Goal: Information Seeking & Learning: Learn about a topic

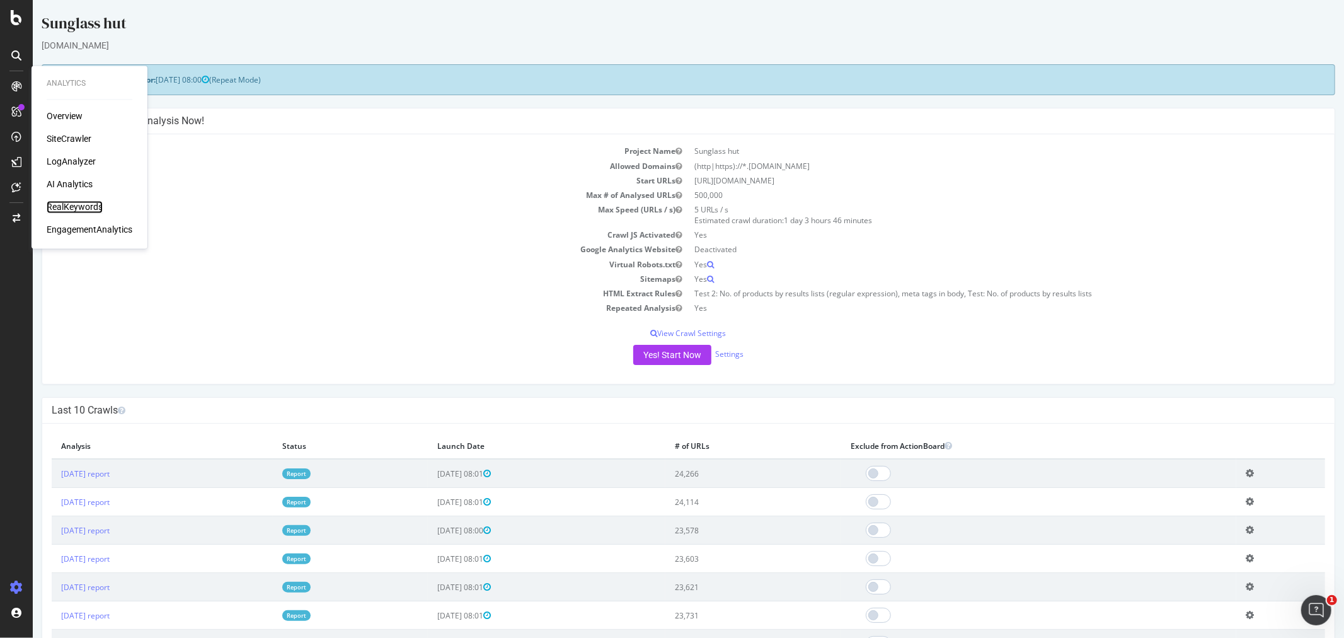
click at [86, 205] on div "RealKeywords" at bounding box center [75, 207] width 56 height 13
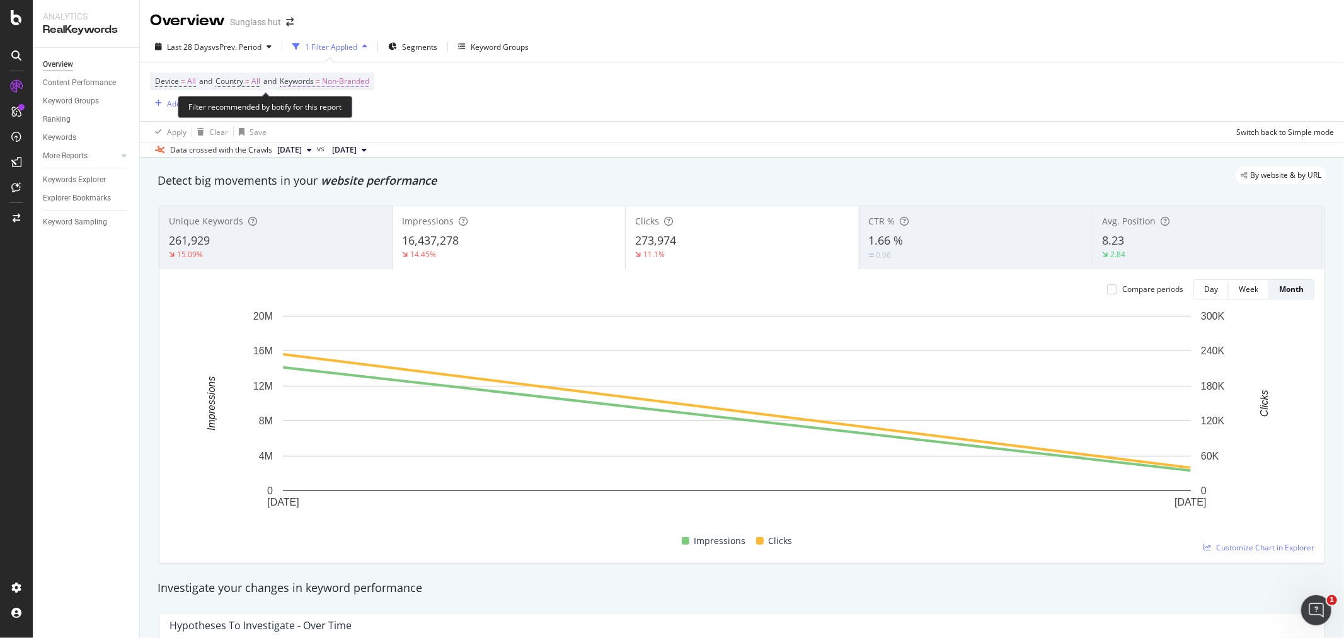
click at [359, 81] on span "Non-Branded" at bounding box center [345, 81] width 47 height 18
click at [342, 118] on div "Non-Branded" at bounding box center [332, 111] width 67 height 19
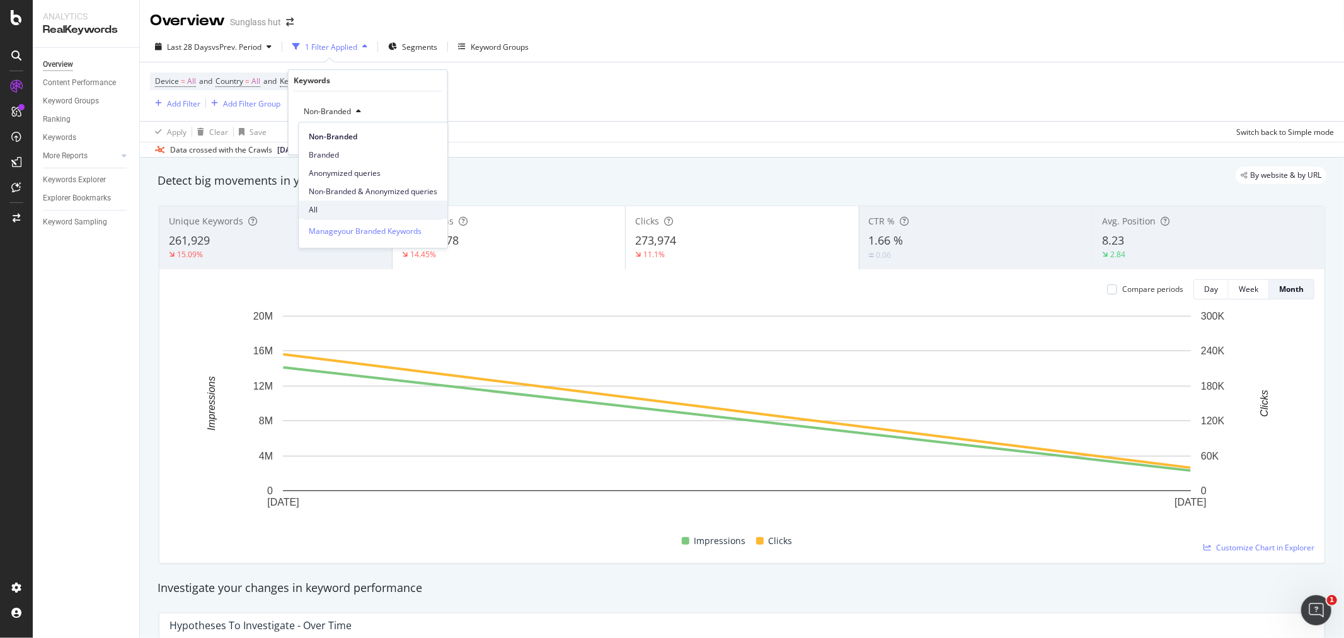
click at [319, 204] on span "All" at bounding box center [373, 209] width 129 height 11
click at [427, 142] on div "Apply" at bounding box center [428, 138] width 20 height 11
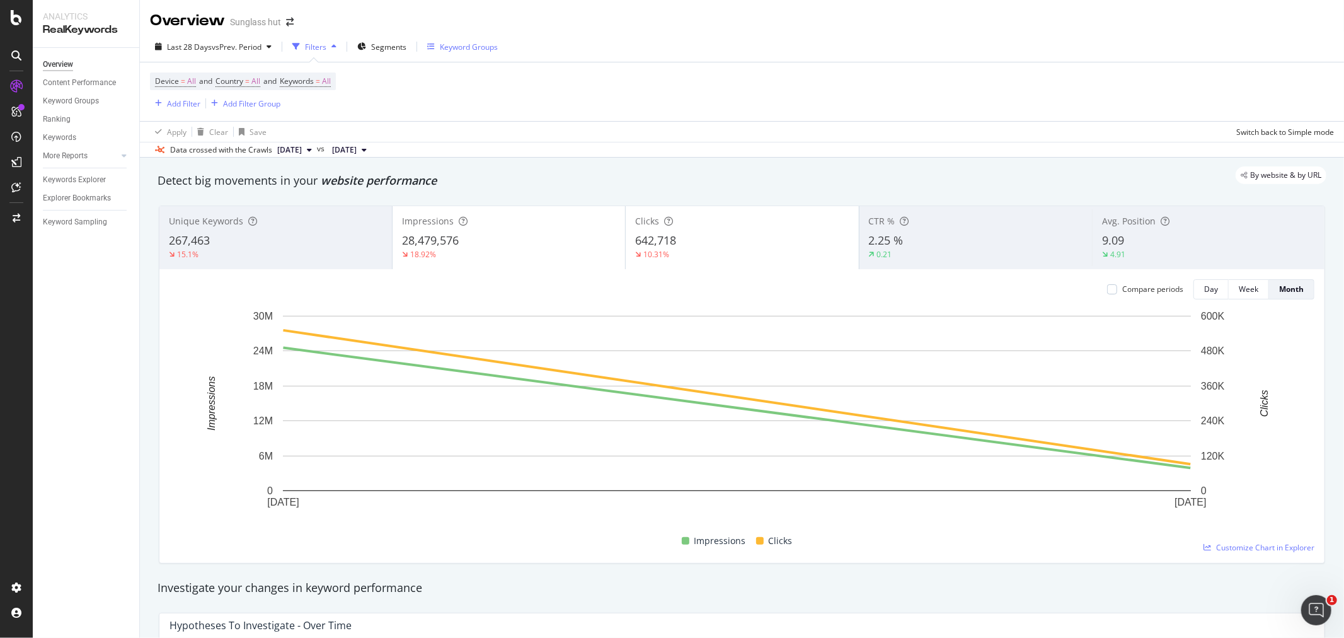
click at [473, 45] on div "Keyword Groups" at bounding box center [469, 47] width 58 height 11
